Goal: Entertainment & Leisure: Consume media (video, audio)

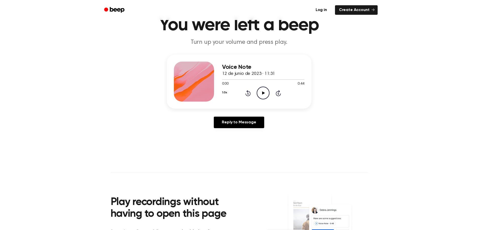
scroll to position [25, 0]
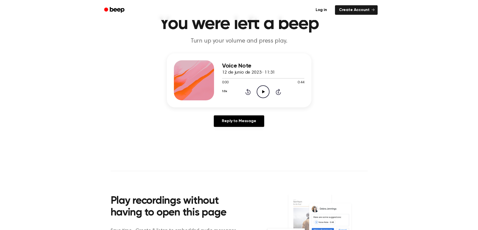
click at [263, 98] on div "Voice Note 12 de junio de 2023 · 11:31 0:00 0:44 Your browser does not support …" at bounding box center [263, 80] width 82 height 40
click at [264, 94] on icon "Play Audio" at bounding box center [263, 92] width 13 height 13
click at [264, 93] on icon "Pause Audio" at bounding box center [263, 92] width 13 height 13
click at [264, 93] on icon at bounding box center [263, 91] width 3 height 3
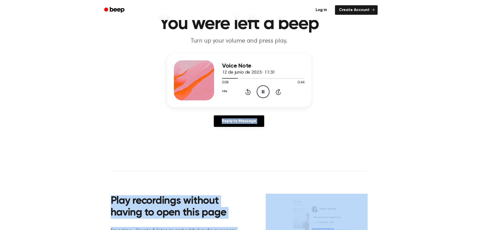
click at [387, 230] on html "Log in Create Account You were left a beep Turn up your volume and press play. …" at bounding box center [239, 177] width 478 height 404
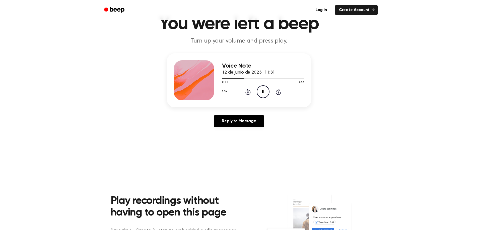
click at [135, 65] on div "Voice Note 12 de junio de 2023 · 11:31 0:11 0:44 Your browser does not support …" at bounding box center [239, 92] width 466 height 78
drag, startPoint x: 269, startPoint y: 94, endPoint x: 266, endPoint y: 94, distance: 3.0
click at [266, 94] on div "1.0x Rewind 5 seconds Pause Audio Skip 5 seconds" at bounding box center [263, 92] width 82 height 13
click at [266, 94] on icon "Pause Audio" at bounding box center [263, 92] width 13 height 13
click at [249, 94] on icon "Rewind 5 seconds" at bounding box center [248, 92] width 6 height 7
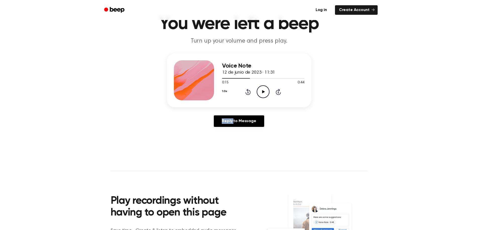
click at [248, 94] on icon "Rewind 5 seconds" at bounding box center [248, 92] width 6 height 7
click at [264, 93] on icon "Play Audio" at bounding box center [263, 92] width 13 height 13
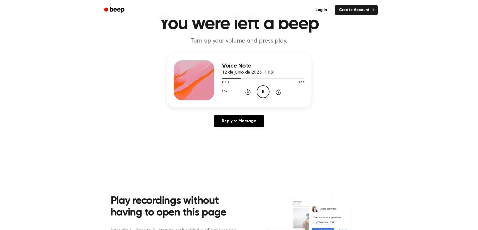
click at [259, 92] on icon "Pause Audio" at bounding box center [263, 92] width 13 height 13
click at [258, 90] on icon "Play Audio" at bounding box center [263, 92] width 13 height 13
click at [262, 89] on icon "Pause Audio" at bounding box center [263, 92] width 13 height 13
click at [248, 90] on icon at bounding box center [247, 92] width 5 height 6
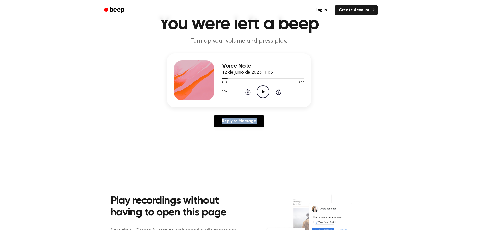
click at [248, 90] on icon at bounding box center [247, 92] width 5 height 6
click at [257, 94] on circle at bounding box center [263, 92] width 12 height 12
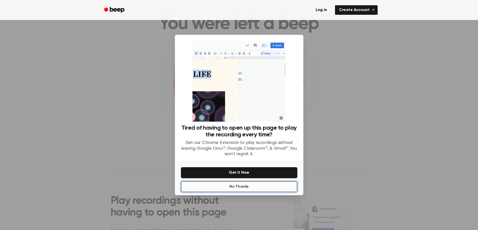
click at [283, 184] on button "No Thanks" at bounding box center [239, 187] width 116 height 11
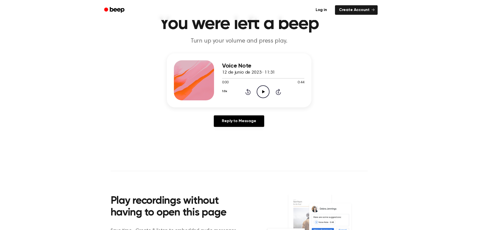
click at [262, 90] on icon "Play Audio" at bounding box center [263, 92] width 13 height 13
click at [265, 94] on icon "Play Audio" at bounding box center [263, 92] width 13 height 13
click at [263, 93] on icon at bounding box center [263, 91] width 3 height 3
click at [273, 83] on div "0:44 0:44" at bounding box center [263, 82] width 82 height 5
drag, startPoint x: 269, startPoint y: 85, endPoint x: 264, endPoint y: 87, distance: 5.2
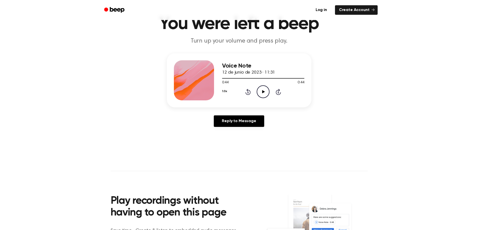
click at [268, 85] on div "0:44 0:44" at bounding box center [263, 82] width 82 height 5
click at [265, 96] on icon "Play Audio" at bounding box center [263, 92] width 13 height 13
click at [260, 91] on icon "Play Audio" at bounding box center [263, 92] width 13 height 13
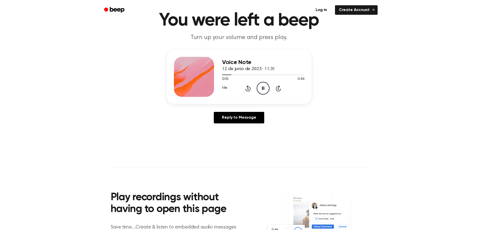
scroll to position [0, 0]
